Goal: Task Accomplishment & Management: Use online tool/utility

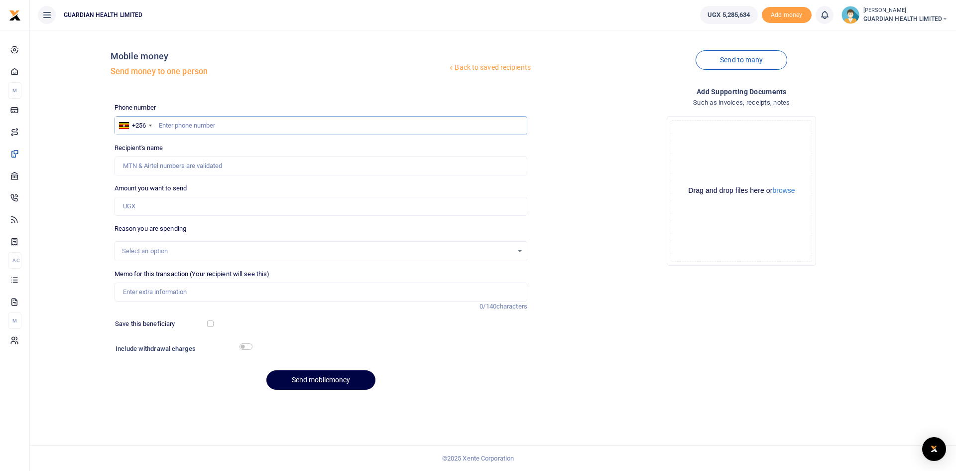
paste input "779711659"
type input "779711659"
click at [157, 124] on input "779711659" at bounding box center [321, 125] width 413 height 19
type input "Adam Wasswa"
type input "779711659"
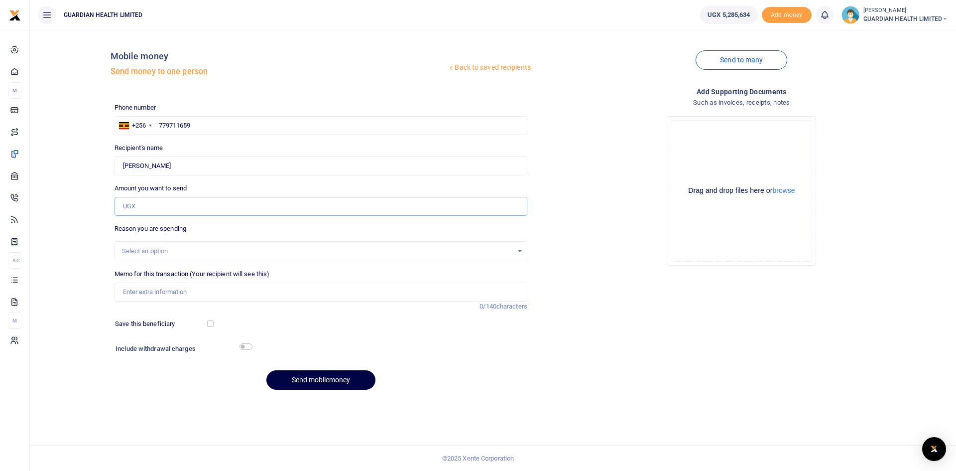
drag, startPoint x: 160, startPoint y: 207, endPoint x: 190, endPoint y: 207, distance: 30.4
click at [160, 207] on input "Amount you want to send" at bounding box center [321, 206] width 413 height 19
type input "261,000"
click at [143, 250] on div "Select an option" at bounding box center [317, 251] width 391 height 10
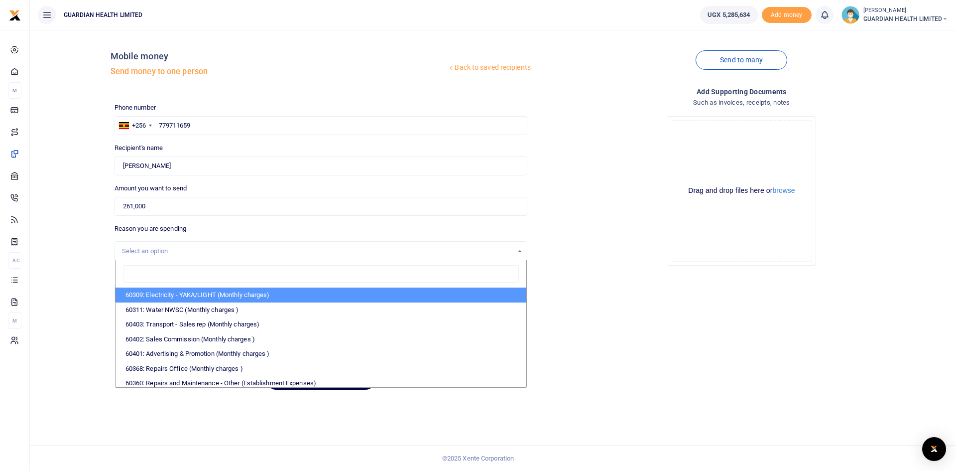
click at [143, 250] on div "Select an option" at bounding box center [317, 251] width 391 height 10
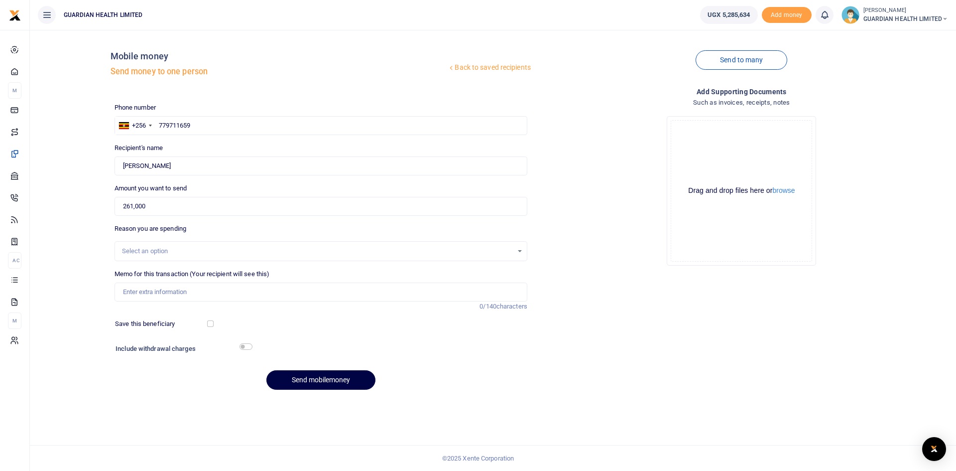
click at [144, 250] on div "Select an option" at bounding box center [317, 251] width 391 height 10
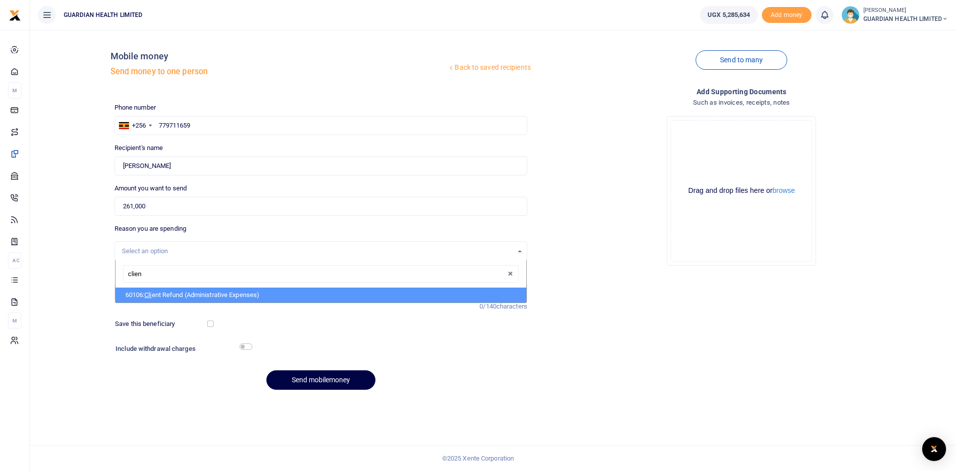
type input "client"
click at [169, 299] on li "60106: Client Refund (Administrative Expenses)" at bounding box center [321, 294] width 411 height 15
select select "5411"
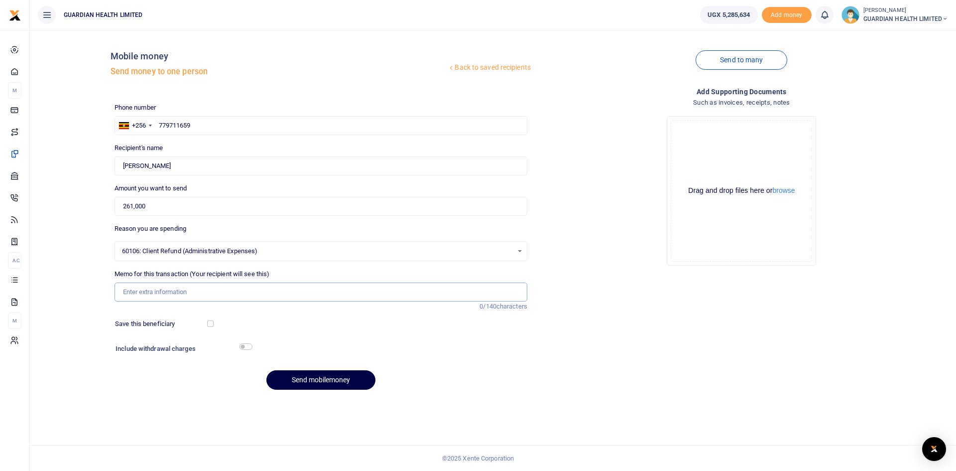
click at [139, 291] on input "Memo for this transaction (Your recipient will see this)" at bounding box center [321, 291] width 413 height 19
click at [167, 296] on input "Memo for this transaction (Your recipient will see this)" at bounding box center [321, 291] width 413 height 19
type input "Q"
type input "Wandegeya Client refund"
click at [372, 338] on div "Phone number +256 Uganda +256 779711659 Phone is required. Recipient's name Fou…" at bounding box center [321, 250] width 421 height 295
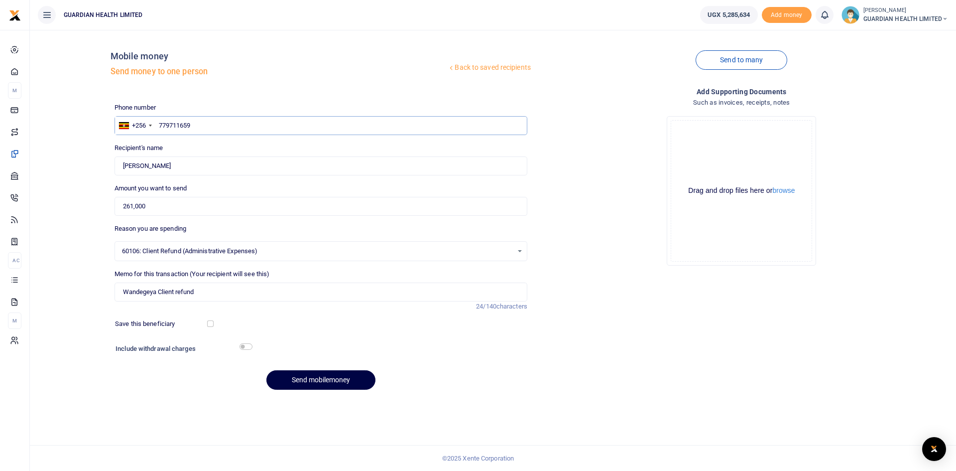
click at [158, 125] on input "779711659" at bounding box center [321, 125] width 413 height 19
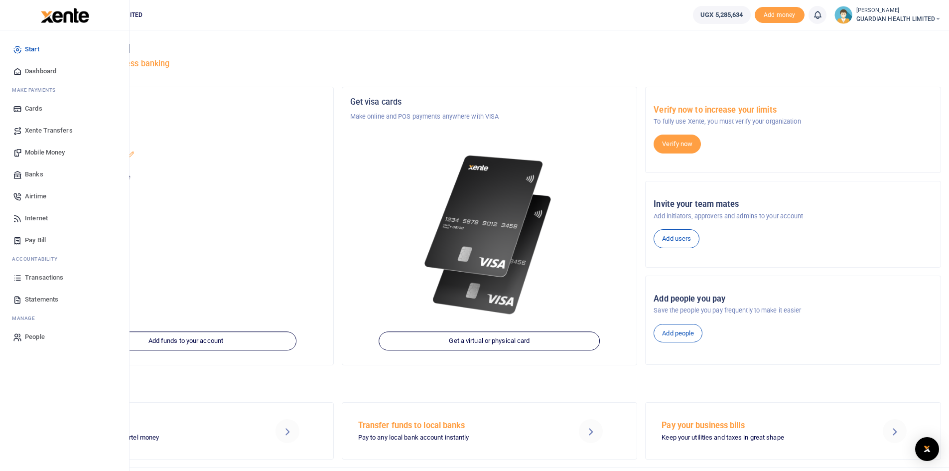
click at [47, 73] on span "Dashboard" at bounding box center [40, 71] width 31 height 10
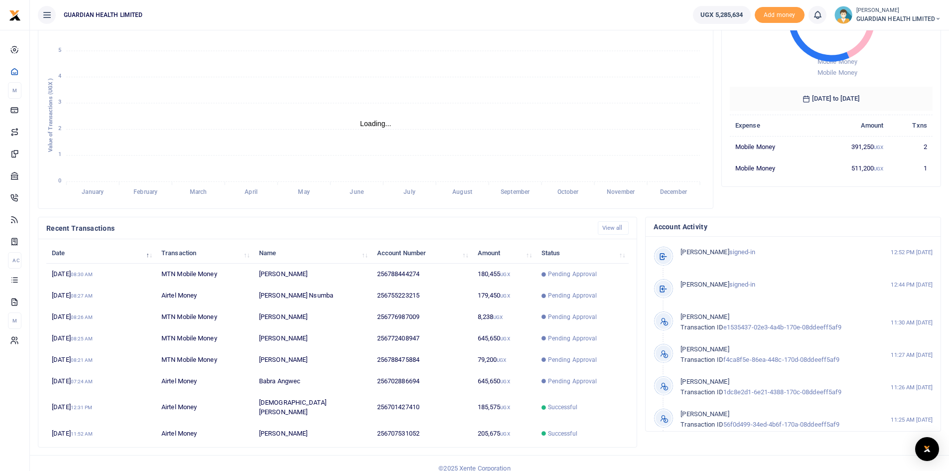
scroll to position [124, 0]
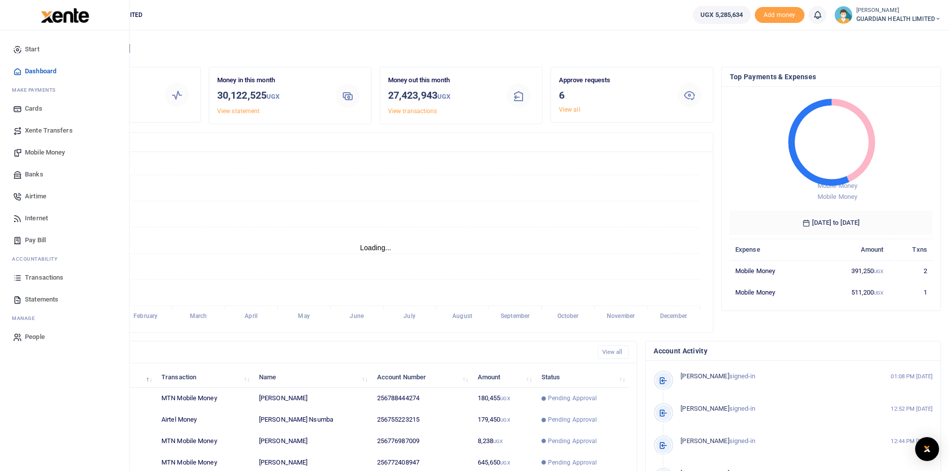
click at [43, 276] on span "Transactions" at bounding box center [44, 277] width 38 height 10
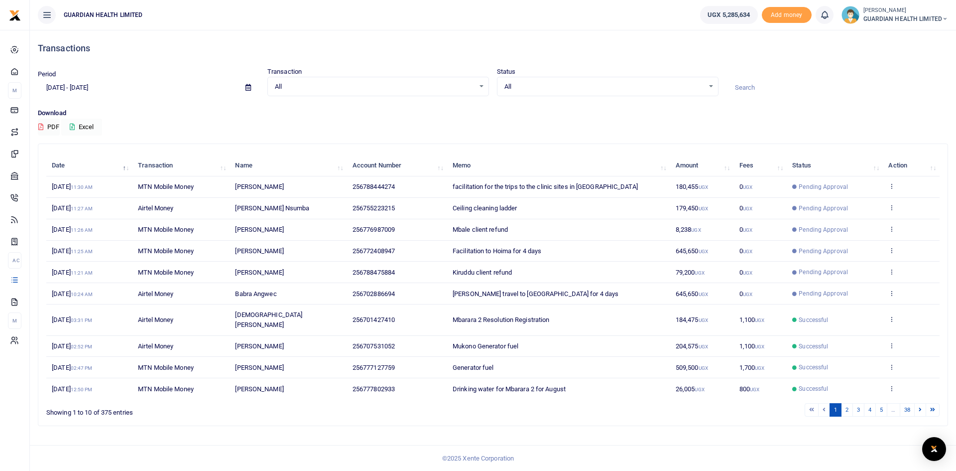
click at [73, 126] on icon at bounding box center [72, 126] width 5 height 6
